Goal: Browse casually: Explore the website without a specific task or goal

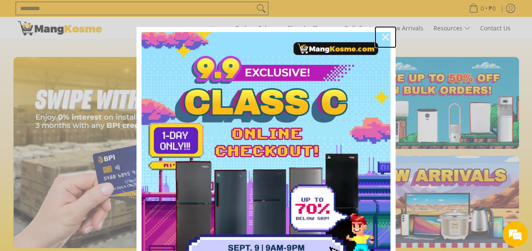
click at [382, 35] on icon "close icon" at bounding box center [385, 37] width 7 height 7
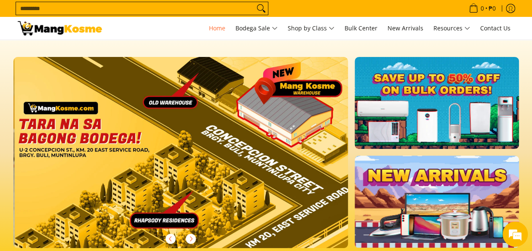
scroll to position [0, 1004]
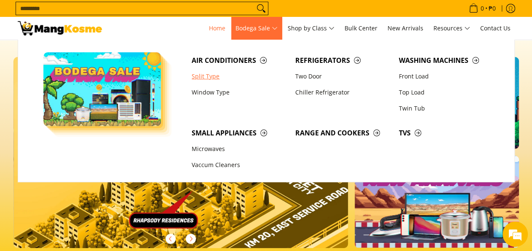
click at [208, 77] on link "Split Type" at bounding box center [239, 76] width 104 height 16
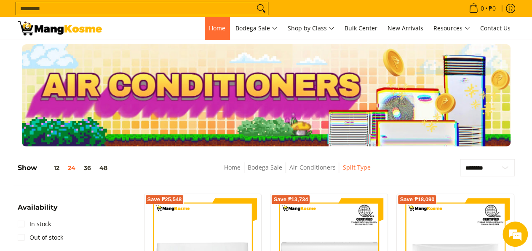
click at [211, 35] on link "Home" at bounding box center [217, 28] width 25 height 23
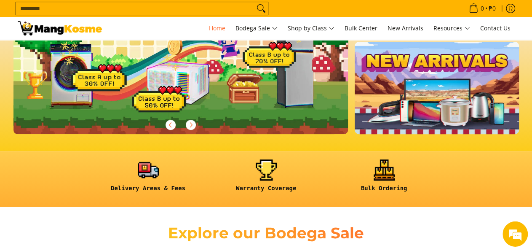
scroll to position [88, 0]
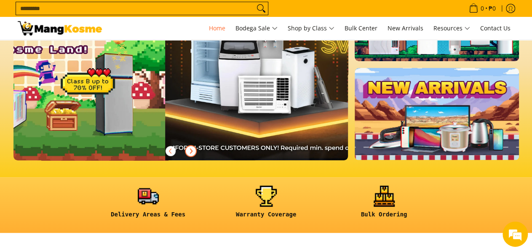
click at [192, 149] on icon "Next" at bounding box center [190, 150] width 7 height 7
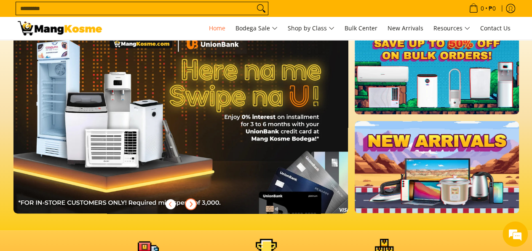
scroll to position [0, 0]
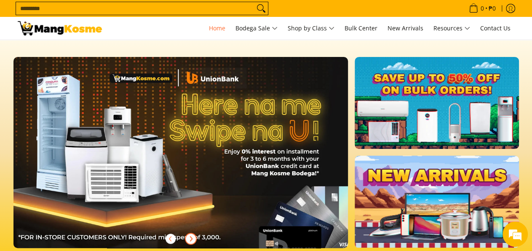
click at [194, 240] on span "Next" at bounding box center [191, 238] width 10 height 10
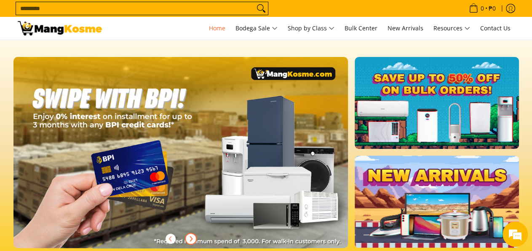
click at [190, 238] on icon "Next" at bounding box center [190, 238] width 7 height 7
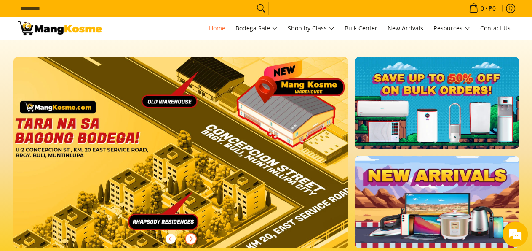
click at [190, 238] on icon "Next" at bounding box center [190, 238] width 7 height 7
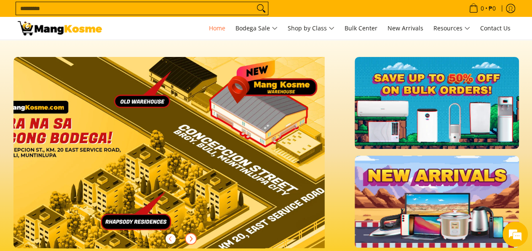
click at [190, 238] on icon "Next" at bounding box center [190, 238] width 7 height 7
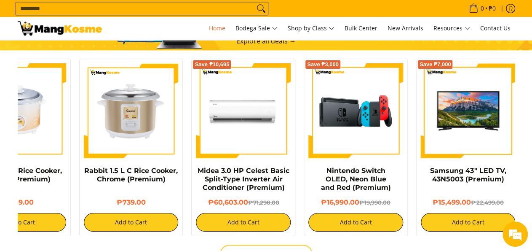
scroll to position [0, 168]
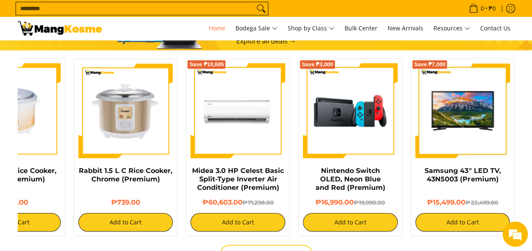
drag, startPoint x: 468, startPoint y: 134, endPoint x: 286, endPoint y: 156, distance: 182.9
click at [286, 156] on div "Rabbit 1.8 L Rice Cooker, Yellow (Premium) ₱799.00 Add to Cart Rabbit 1.2 L Ric…" at bounding box center [182, 144] width 674 height 181
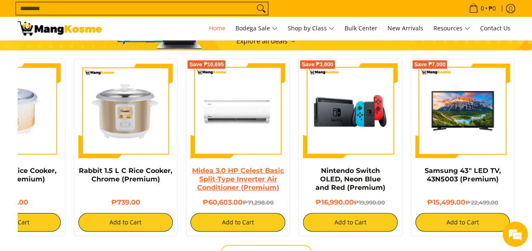
drag, startPoint x: 413, startPoint y: 173, endPoint x: 235, endPoint y: 172, distance: 177.7
click at [235, 172] on div "Rabbit 1.8 L Rice Cooker, Yellow (Premium) ₱799.00 Add to Cart Rabbit 1.2 L Ric…" at bounding box center [182, 144] width 674 height 181
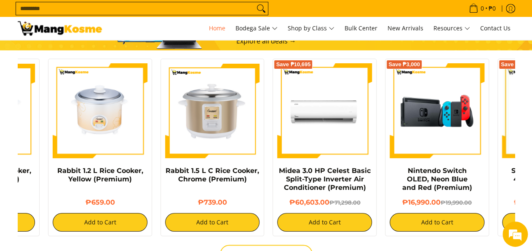
scroll to position [0, 0]
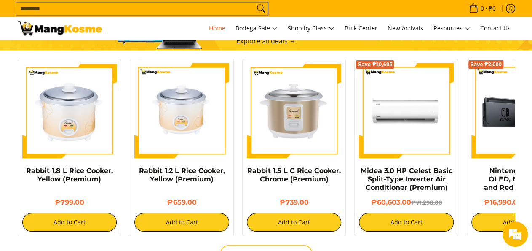
drag, startPoint x: 180, startPoint y: 189, endPoint x: 347, endPoint y: 187, distance: 167.2
click at [347, 187] on div "Rabbit 1.5 L C Rice Cooker, Chrome (Premium) ₱739.00 Add to Cart" at bounding box center [294, 144] width 112 height 181
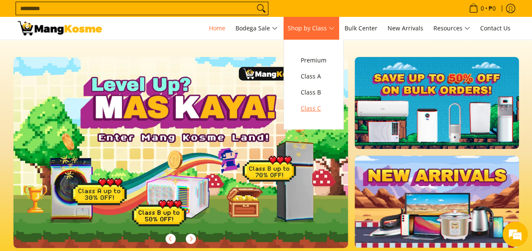
click at [315, 112] on span "Class C" at bounding box center [314, 108] width 26 height 11
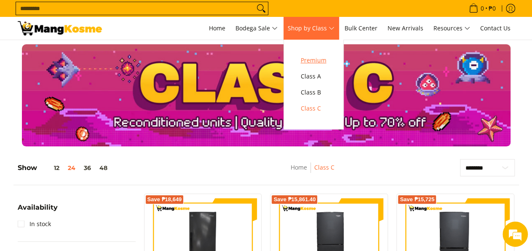
click at [314, 60] on span "Premium" at bounding box center [314, 60] width 26 height 11
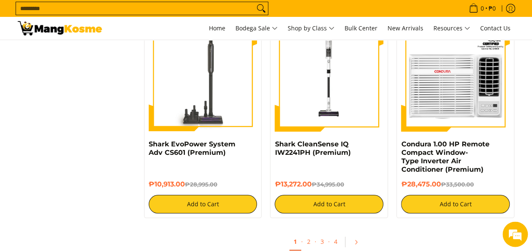
scroll to position [1577, 0]
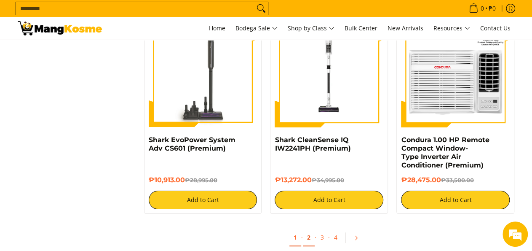
click at [309, 236] on link "2" at bounding box center [309, 237] width 12 height 17
